Goal: Navigation & Orientation: Find specific page/section

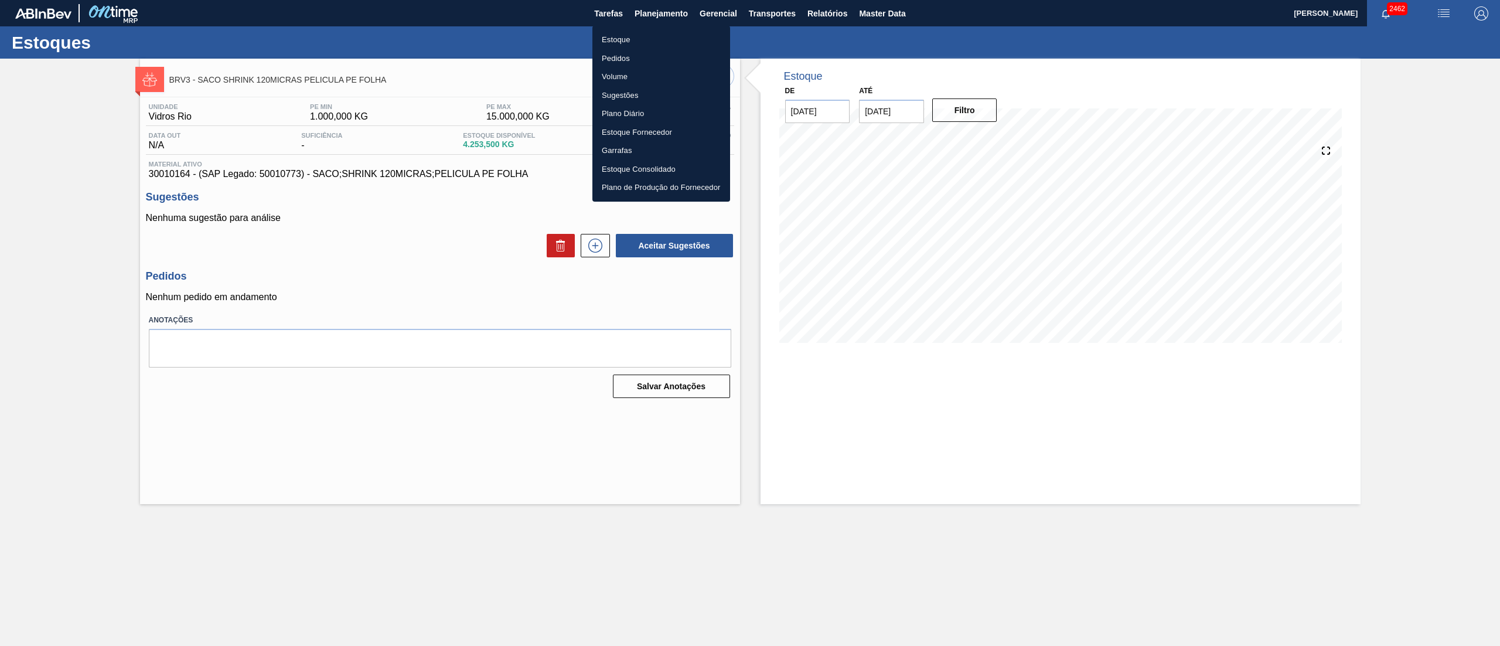
click at [617, 33] on li "Estoque" at bounding box center [662, 39] width 138 height 19
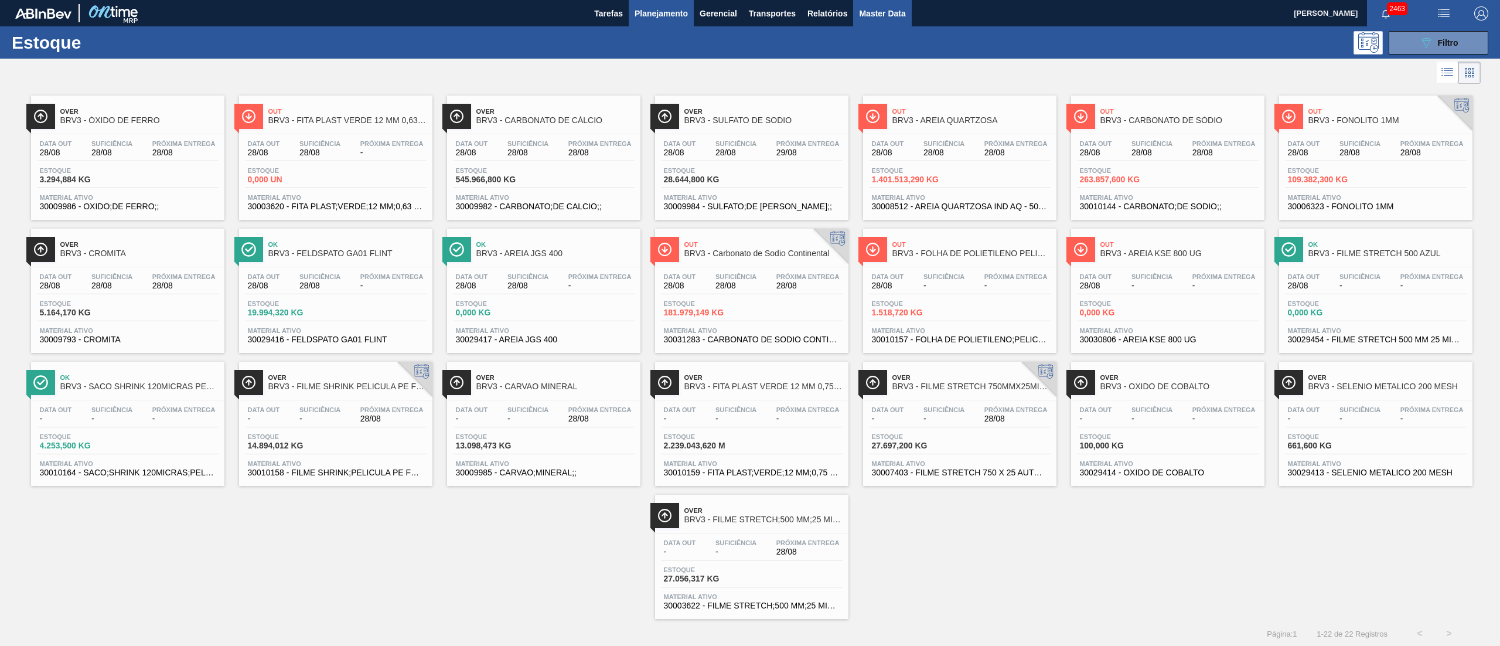
click at [870, 21] on button "Master Data" at bounding box center [882, 13] width 58 height 26
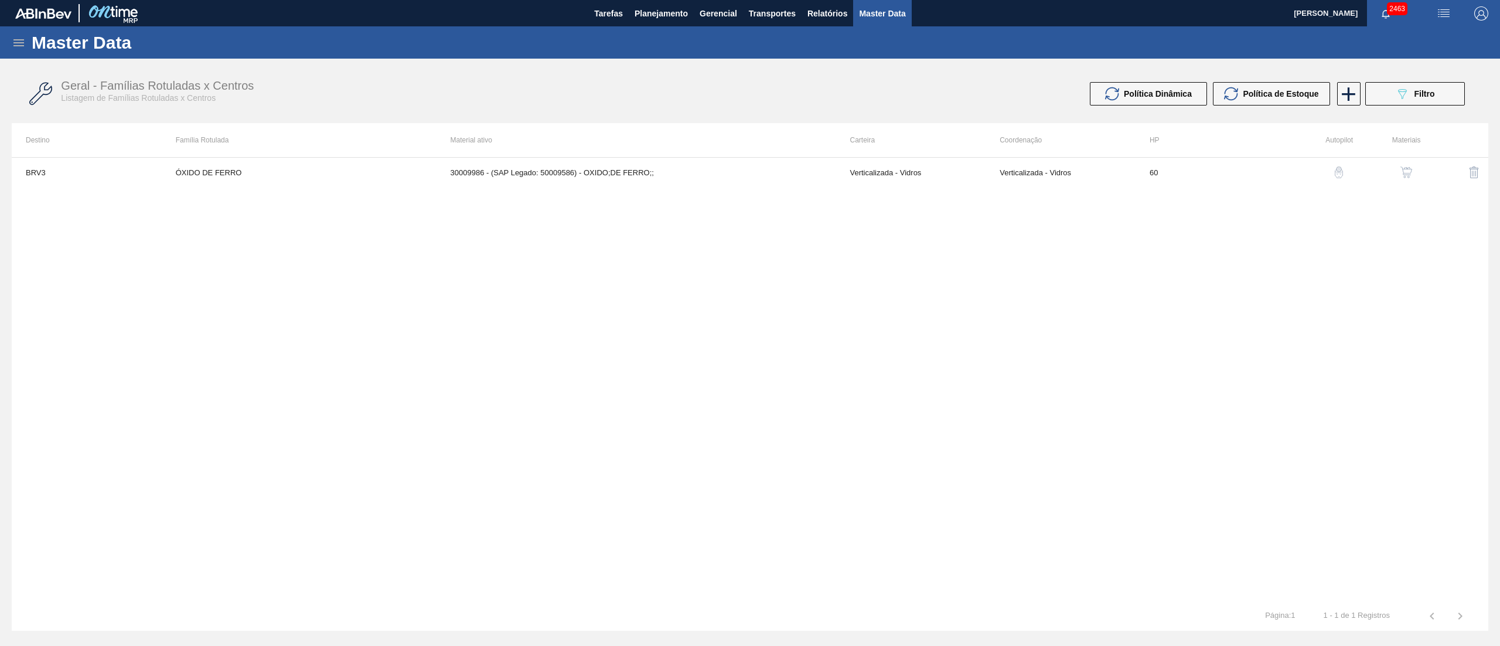
click at [30, 43] on div "Master Data" at bounding box center [750, 42] width 1500 height 32
click at [0, 39] on div "Master Data" at bounding box center [750, 42] width 1500 height 32
click at [21, 44] on icon at bounding box center [19, 43] width 14 height 14
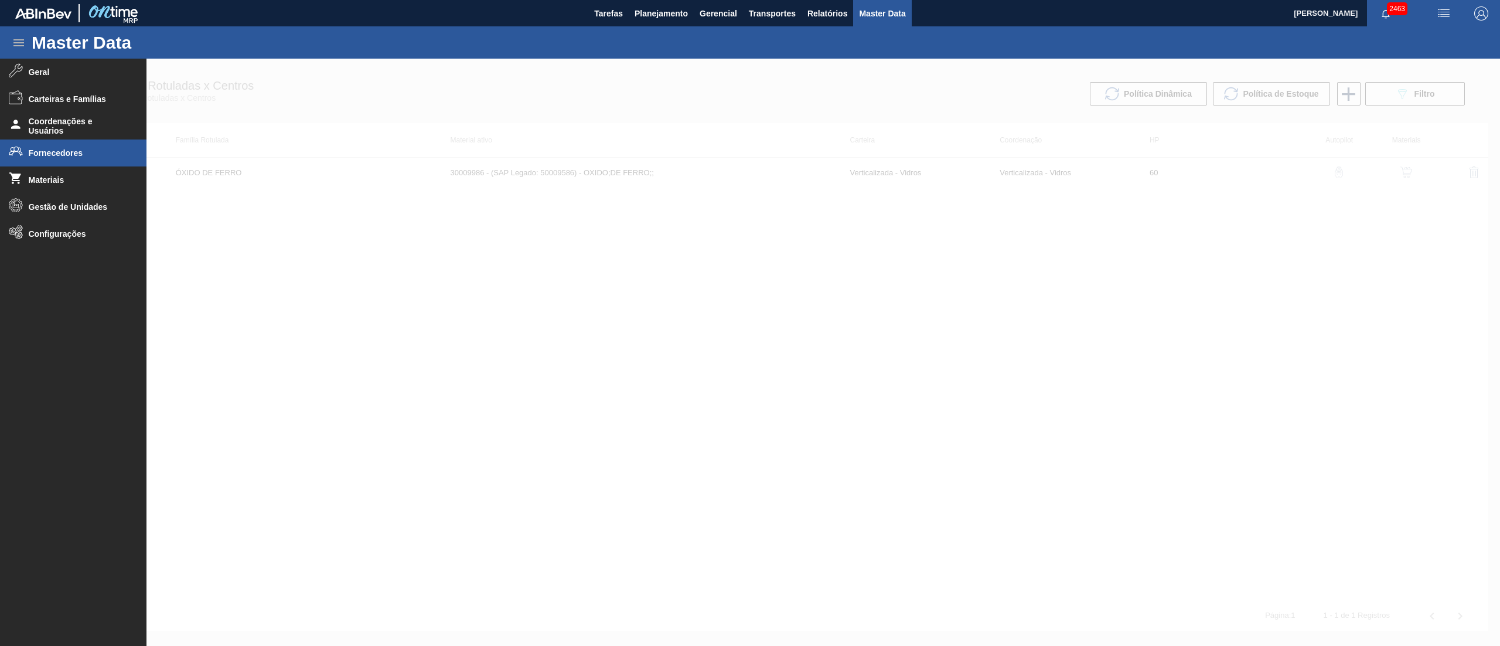
click at [43, 150] on span "Fornecedores" at bounding box center [77, 152] width 97 height 9
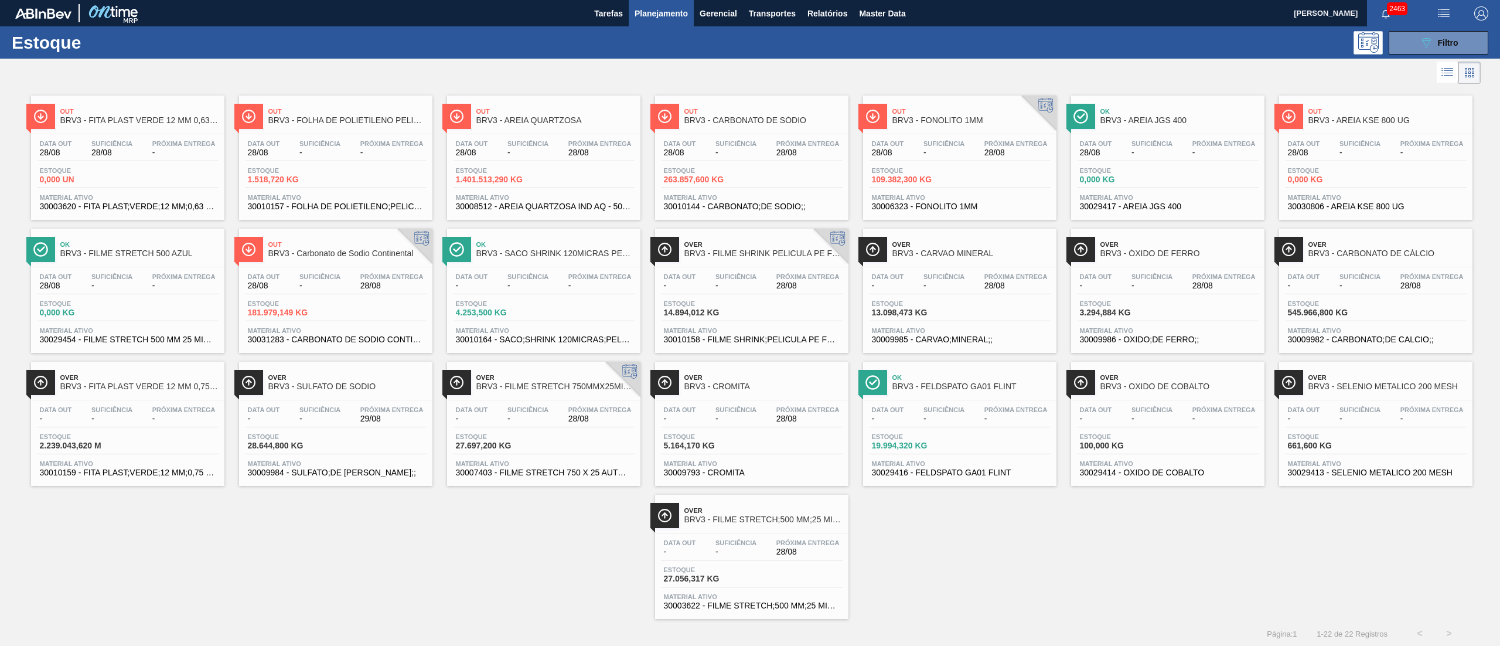
click at [715, 178] on span "263.857,600 KG" at bounding box center [705, 179] width 82 height 9
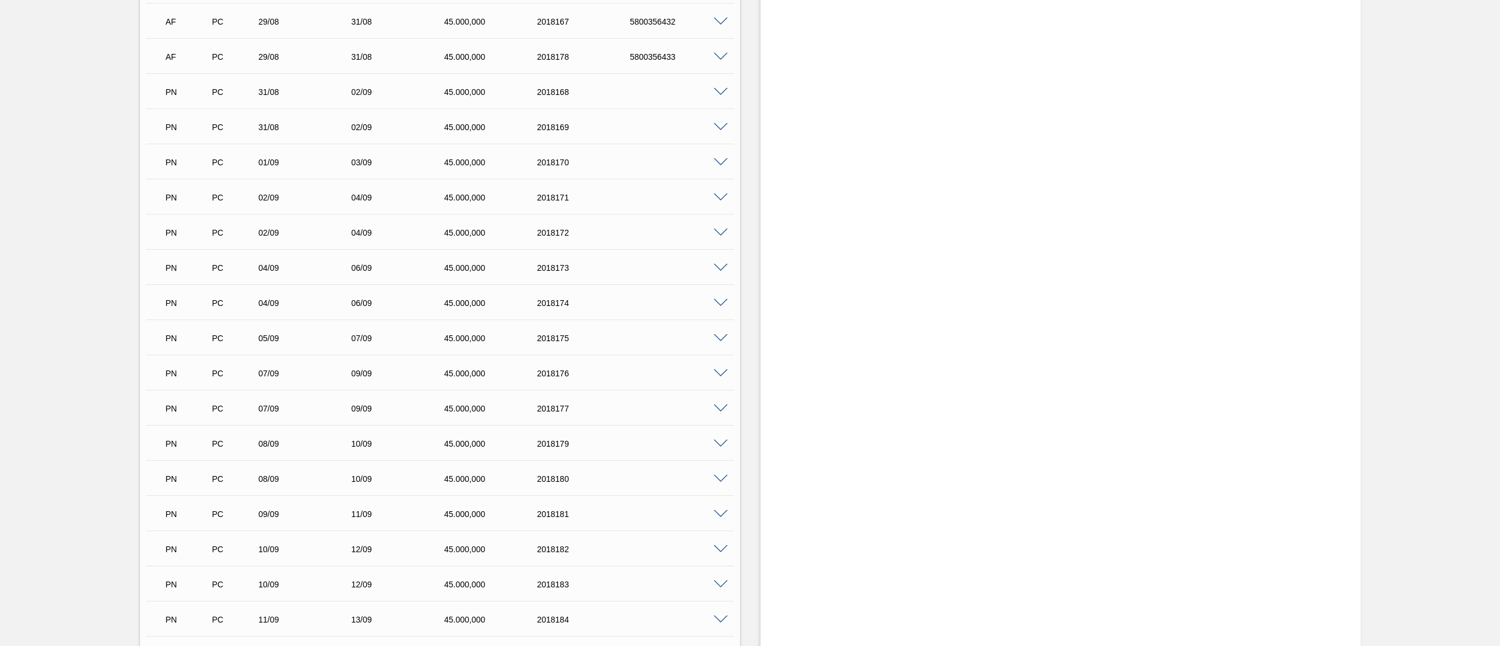
scroll to position [4454, 0]
click at [720, 302] on span at bounding box center [721, 306] width 14 height 9
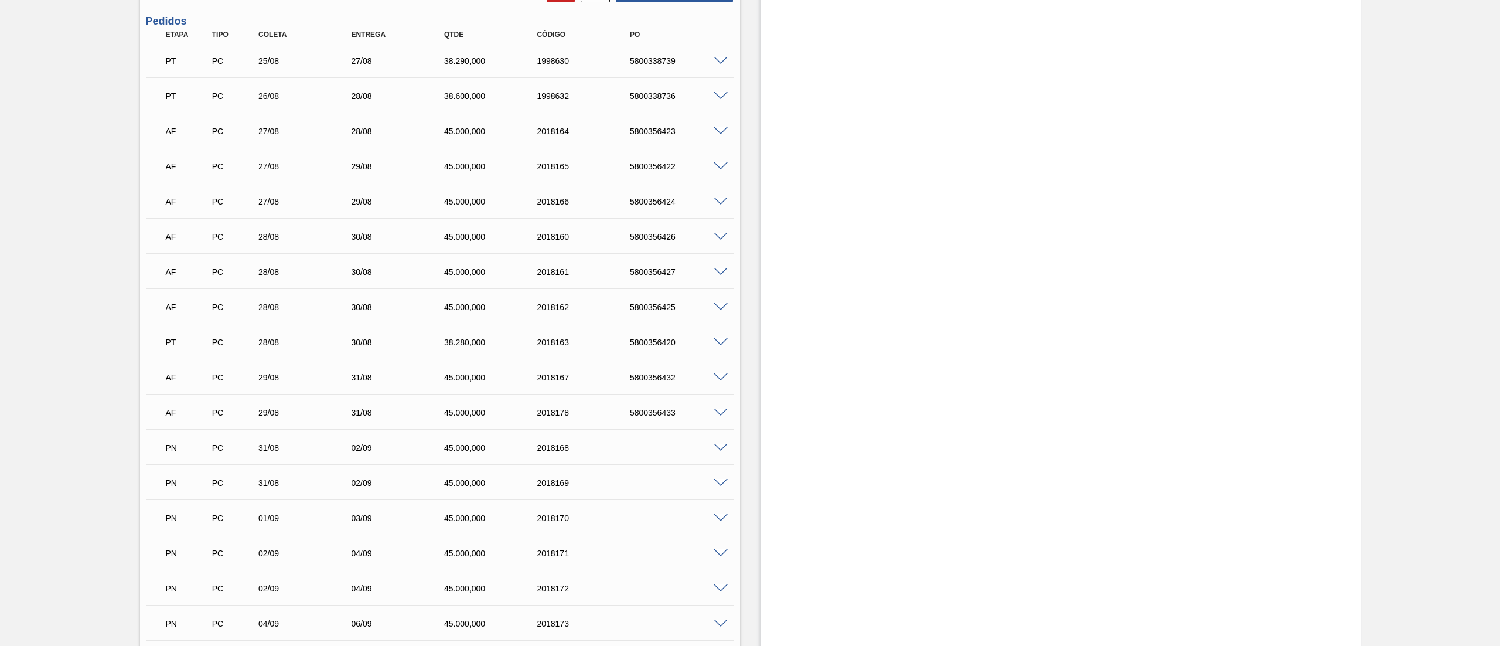
scroll to position [3634, 0]
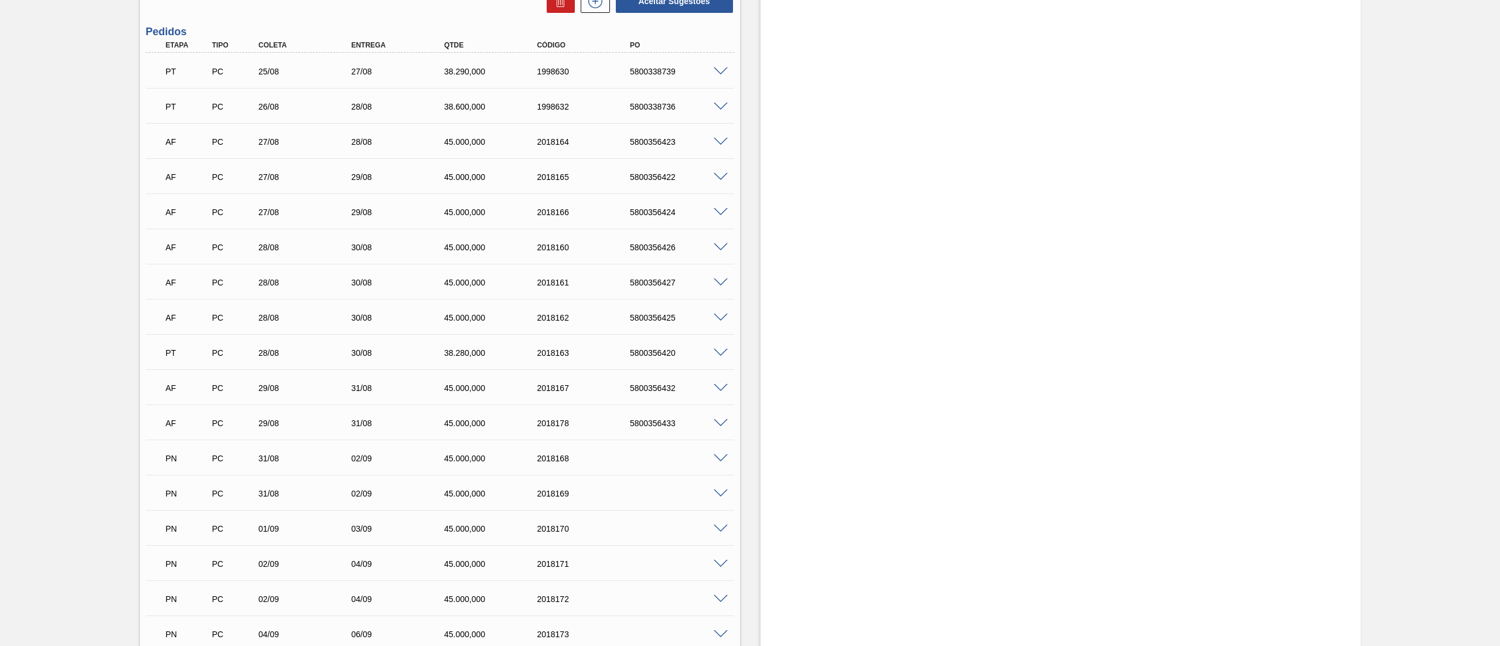
click at [719, 281] on span at bounding box center [721, 282] width 14 height 9
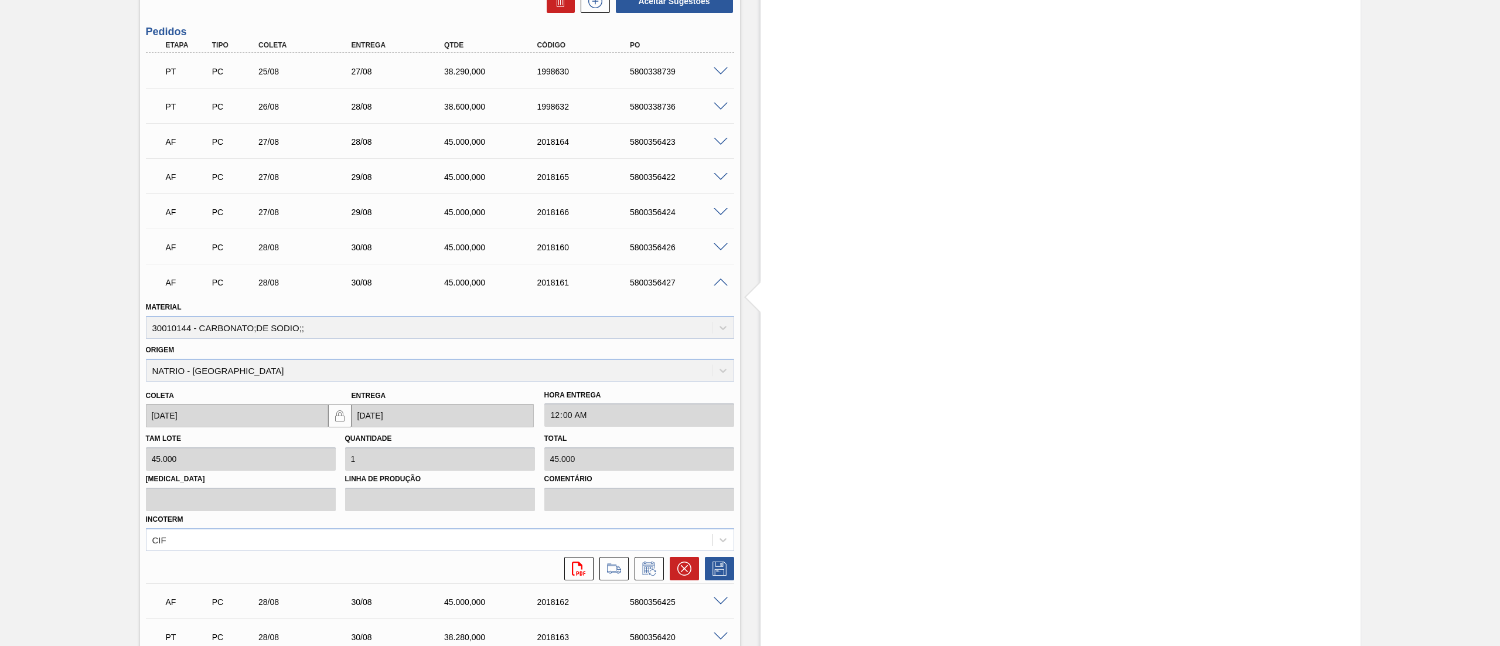
click at [572, 574] on icon at bounding box center [578, 568] width 13 height 14
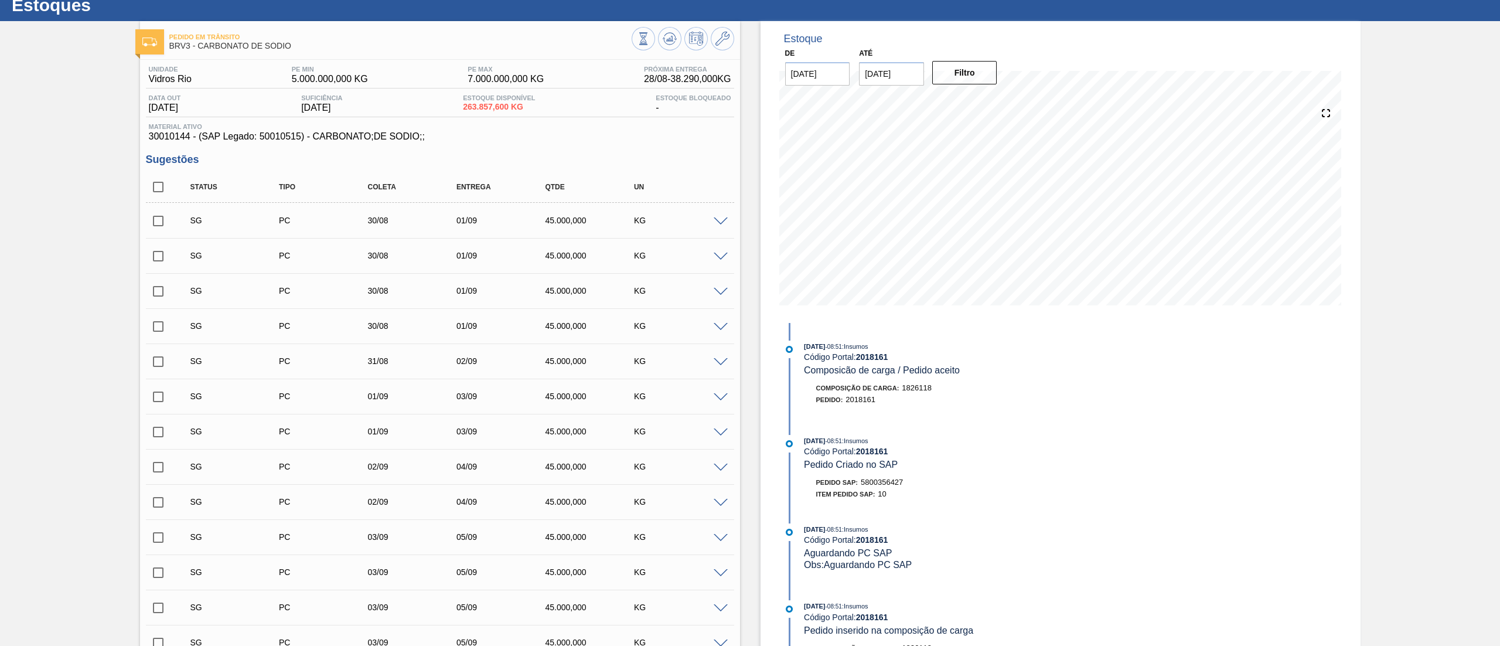
scroll to position [0, 0]
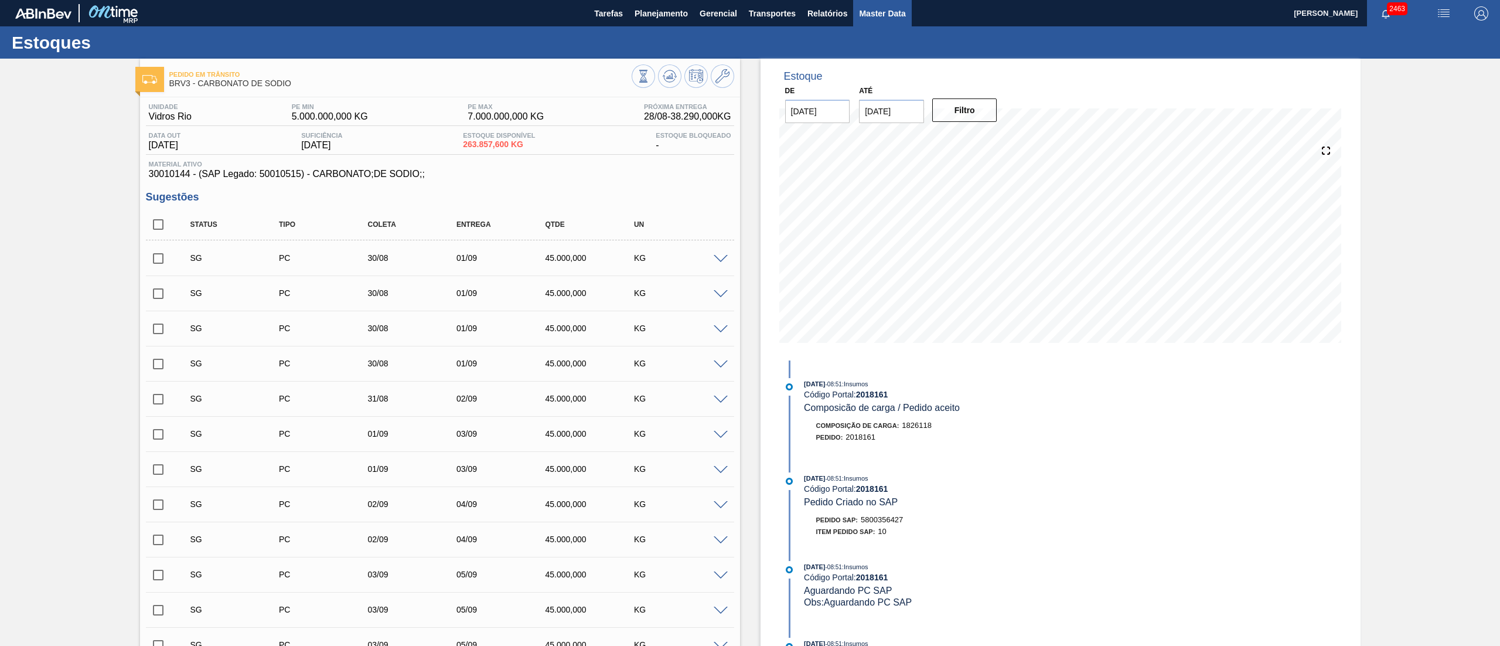
click at [872, 16] on span "Master Data" at bounding box center [882, 13] width 46 height 14
